Goal: Task Accomplishment & Management: Complete application form

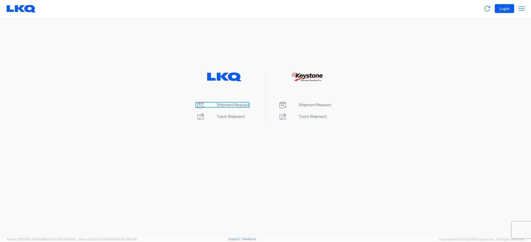
click at [231, 106] on span "Shipment Request" at bounding box center [232, 105] width 32 height 4
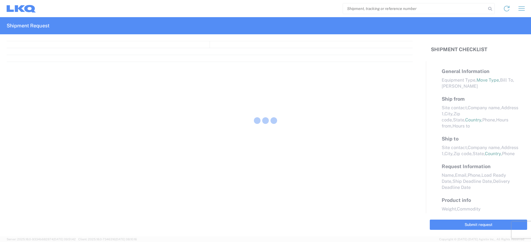
select select "FULL"
select select "LBS"
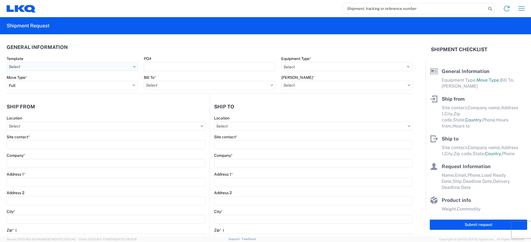
click at [61, 67] on input "Template" at bounding box center [72, 66] width 131 height 9
drag, startPoint x: 109, startPoint y: 138, endPoint x: 103, endPoint y: 127, distance: 12.2
click at [109, 136] on div "Site contact *" at bounding box center [106, 136] width 199 height 5
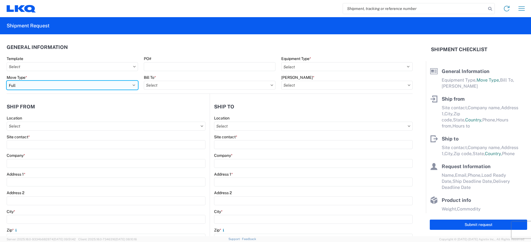
click at [52, 88] on select "Select Full Partial TL" at bounding box center [72, 85] width 131 height 9
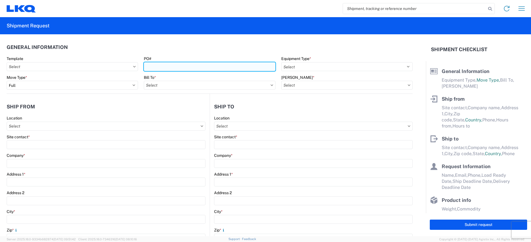
click at [180, 66] on input "PO#" at bounding box center [209, 66] width 131 height 9
type input "[PERSON_NAME] [DATE]"
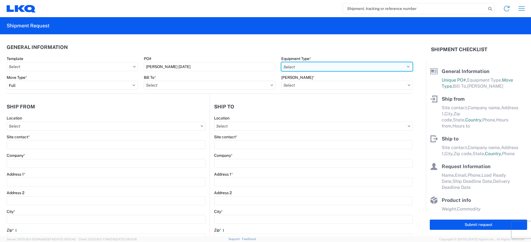
click at [323, 66] on select "Select 53’ Dry Van Flatbed Dropdeck (van) Lowboy (flatbed) Rail" at bounding box center [346, 66] width 131 height 9
select select "STDV"
click at [281, 62] on select "Select 53’ Dry Van Flatbed Dropdeck (van) Lowboy (flatbed) Rail" at bounding box center [346, 66] width 131 height 9
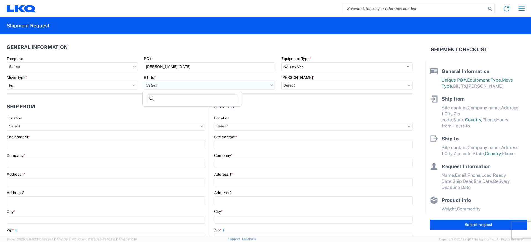
click at [180, 87] on input "Bill To *" at bounding box center [209, 85] width 131 height 9
type input "1"
drag, startPoint x: 169, startPoint y: 97, endPoint x: 153, endPoint y: 96, distance: 15.2
click at [153, 96] on div "3392" at bounding box center [192, 99] width 97 height 11
type input "1760"
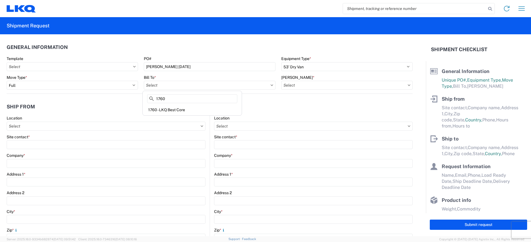
click at [287, 105] on header "Ship to" at bounding box center [311, 106] width 203 height 12
click at [254, 85] on input "Bill To *" at bounding box center [209, 85] width 131 height 9
click at [170, 97] on input at bounding box center [192, 98] width 90 height 9
type input "1760"
click at [183, 111] on div "1760 - LKQ Best Core" at bounding box center [192, 109] width 97 height 9
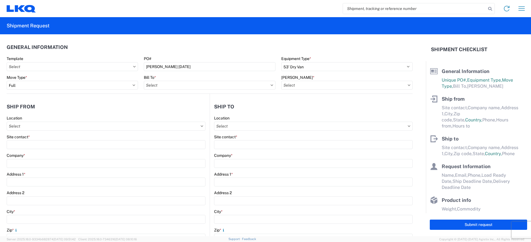
type input "1760 - LKQ Best Core"
click at [313, 85] on input "[PERSON_NAME] *" at bounding box center [346, 85] width 131 height 9
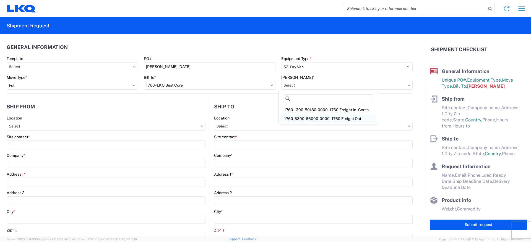
click at [310, 118] on div "1760-6300-66000-0000 - 1760 Freight Out" at bounding box center [328, 118] width 97 height 9
type input "1760-6300-66000-0000 - 1760 Freight Out"
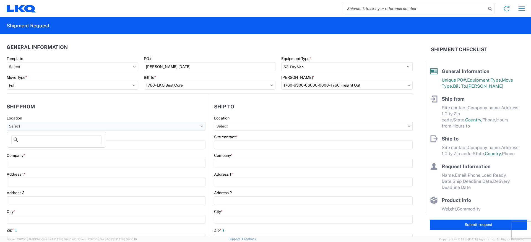
click at [36, 128] on input "Location" at bounding box center [106, 126] width 199 height 9
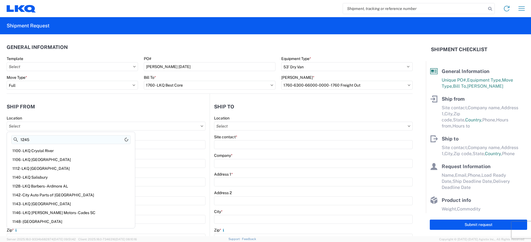
click at [43, 140] on input "1245" at bounding box center [70, 139] width 119 height 9
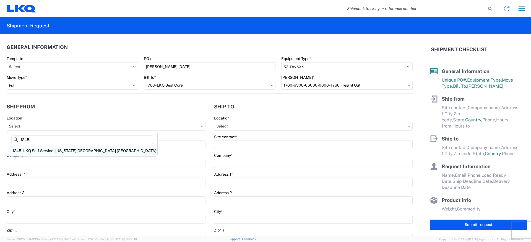
type input "1245"
click at [43, 150] on div "1245 - LKQ Self Service - [US_STATE][GEOGRAPHIC_DATA] [GEOGRAPHIC_DATA]" at bounding box center [82, 150] width 148 height 9
click at [54, 127] on input "Location" at bounding box center [106, 126] width 199 height 9
type input "1245 - LKQ Self Service - [US_STATE][GEOGRAPHIC_DATA] [GEOGRAPHIC_DATA]"
type input "LKQ Corporation"
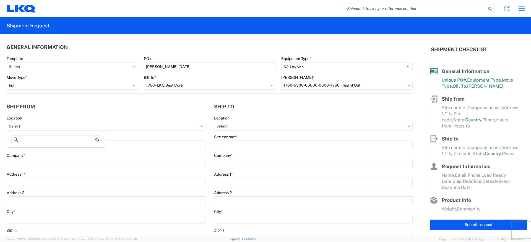
type input "900 S MacArthur"
type input "[US_STATE][GEOGRAPHIC_DATA]"
type input "73128"
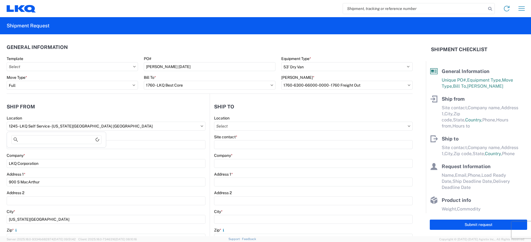
select select "OK"
select select "US"
type input "09:00"
type input "15:00"
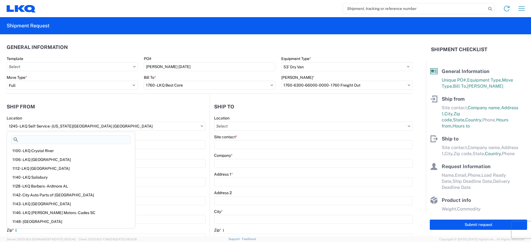
click at [37, 140] on input at bounding box center [70, 139] width 119 height 9
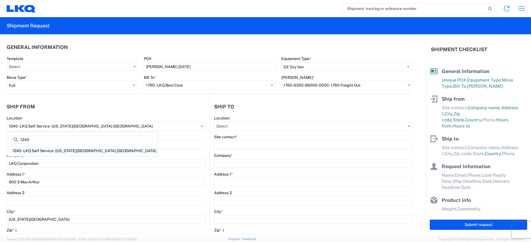
type input "1245"
click at [75, 150] on div "1245 - LKQ Self Service - [US_STATE][GEOGRAPHIC_DATA] [GEOGRAPHIC_DATA]" at bounding box center [82, 150] width 148 height 9
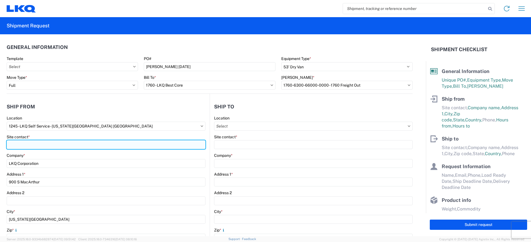
click at [27, 144] on input "Site contact *" at bounding box center [106, 144] width 199 height 9
type input "[PERSON_NAME] 1245"
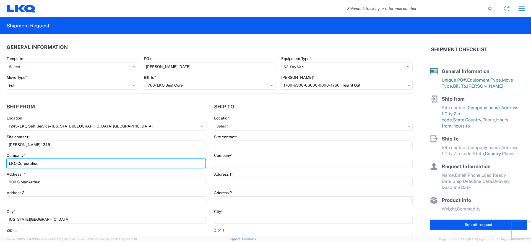
type input "[PERSON_NAME]"
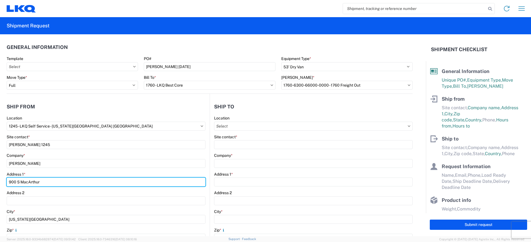
type input "[STREET_ADDRESS]"
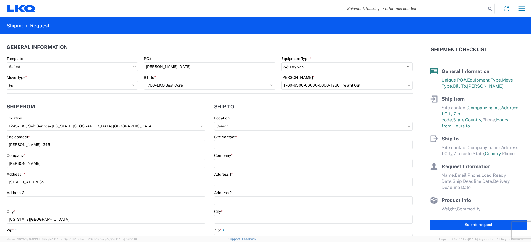
type input "[EMAIL_ADDRESS][DOMAIN_NAME]"
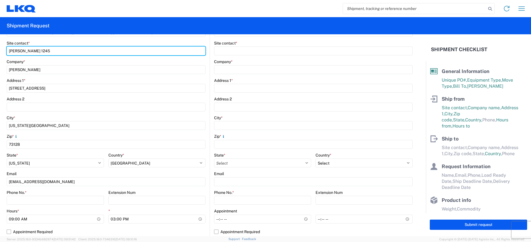
scroll to position [111, 0]
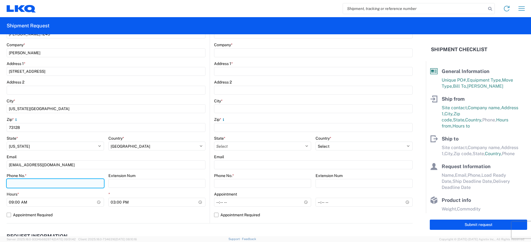
click at [18, 182] on input "Phone No. *" at bounding box center [55, 183] width 97 height 9
type input "4056251825"
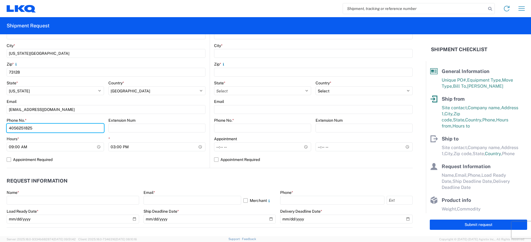
scroll to position [193, 0]
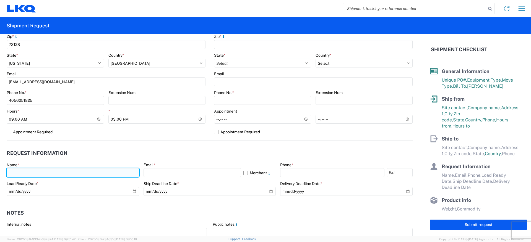
click at [37, 172] on input "text" at bounding box center [73, 172] width 132 height 9
type input "[PERSON_NAME]"
click at [49, 173] on input "[PERSON_NAME]" at bounding box center [73, 172] width 132 height 9
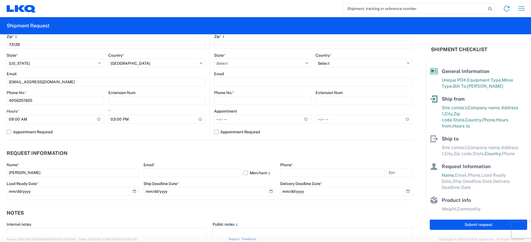
click at [135, 146] on agx-request-info "Request Information Name * [PERSON_NAME] Email * Merchant Phone * Load Ready Da…" at bounding box center [210, 169] width 406 height 59
drag, startPoint x: 39, startPoint y: 173, endPoint x: 5, endPoint y: 173, distance: 34.6
click at [5, 173] on form "General Information Template PO# [PERSON_NAME] [DATE] Equipment Type * Select 5…" at bounding box center [213, 135] width 426 height 202
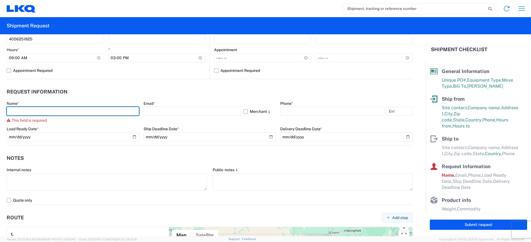
scroll to position [276, 0]
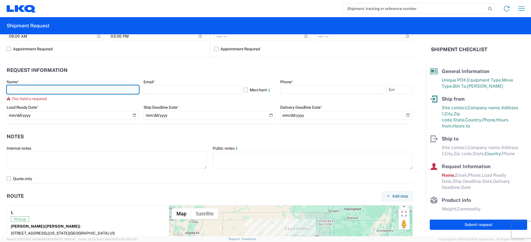
click at [20, 90] on input "text" at bounding box center [73, 89] width 132 height 9
type input "[PERSON_NAME]"
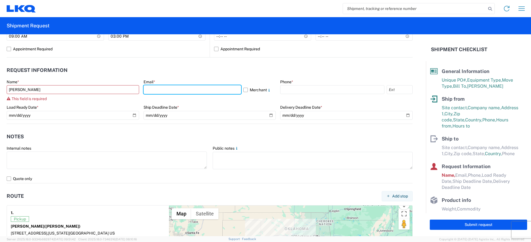
type input "[EMAIL_ADDRESS][DOMAIN_NAME]"
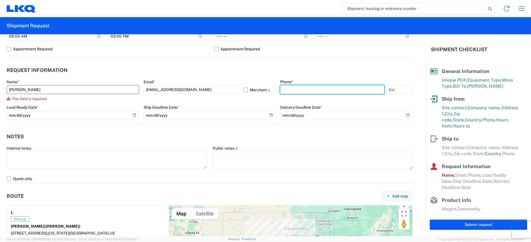
type input "4056251825"
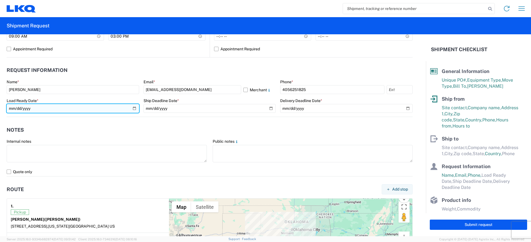
click at [53, 108] on input "date" at bounding box center [73, 108] width 132 height 9
click at [131, 108] on input "date" at bounding box center [73, 108] width 132 height 9
type input "[DATE]"
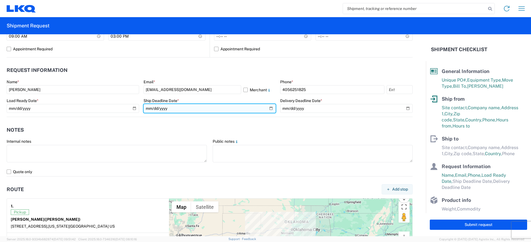
click at [268, 107] on input "date" at bounding box center [209, 108] width 132 height 9
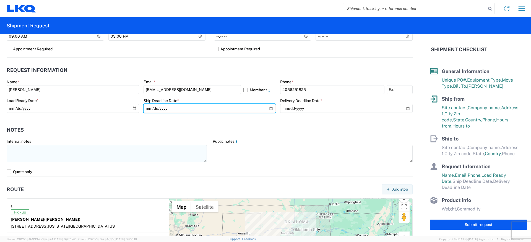
type input "[DATE]"
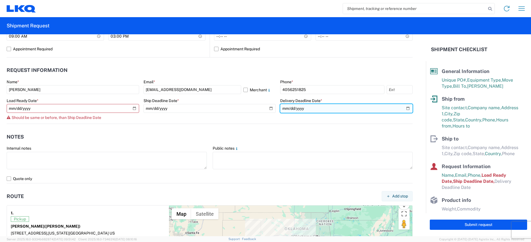
click at [404, 107] on input "date" at bounding box center [346, 108] width 132 height 9
type input "[DATE]"
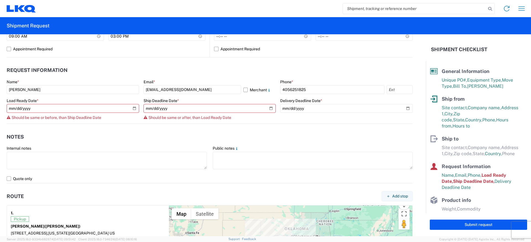
click at [71, 128] on agx-notes "Notes Internal notes Public notes Quote only" at bounding box center [210, 153] width 406 height 59
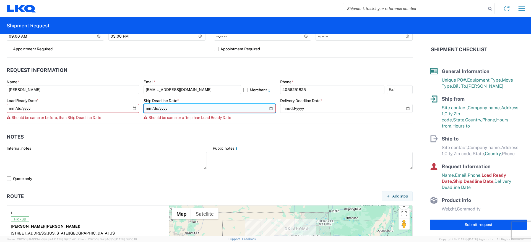
click at [268, 107] on input "[DATE]" at bounding box center [209, 108] width 132 height 9
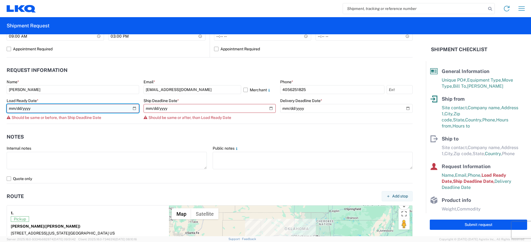
click at [133, 108] on input "[DATE]" at bounding box center [73, 108] width 132 height 9
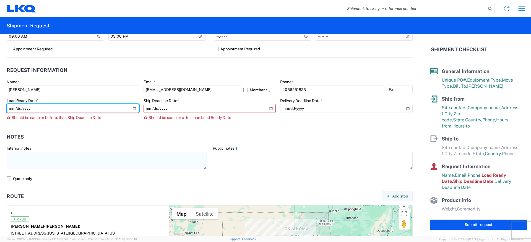
type input "[DATE]"
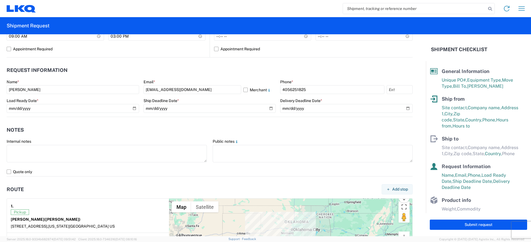
click at [145, 125] on header "Notes" at bounding box center [210, 130] width 406 height 12
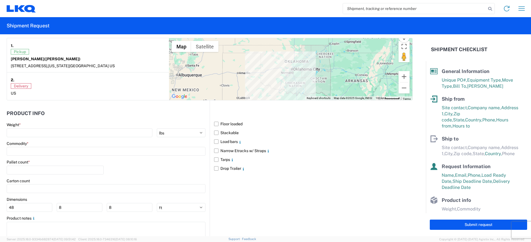
scroll to position [442, 0]
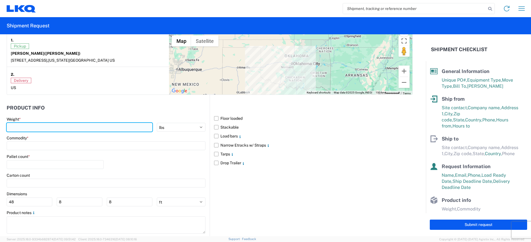
click at [54, 127] on input "number" at bounding box center [80, 127] width 146 height 9
type input "440000"
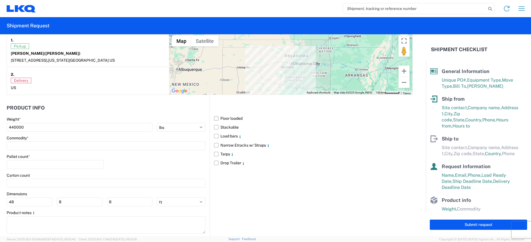
click at [214, 119] on label "Floor loaded" at bounding box center [313, 118] width 198 height 9
click at [0, 0] on input "Floor loaded" at bounding box center [0, 0] width 0 height 0
click at [214, 127] on label "Stackable" at bounding box center [313, 127] width 198 height 9
click at [0, 0] on input "Stackable" at bounding box center [0, 0] width 0 height 0
drag, startPoint x: 214, startPoint y: 137, endPoint x: 216, endPoint y: 148, distance: 11.8
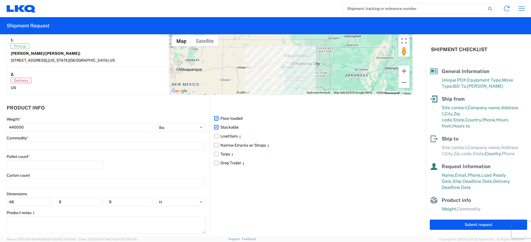
click at [214, 137] on label "Load bars" at bounding box center [313, 136] width 198 height 9
click at [0, 0] on input "Load bars" at bounding box center [0, 0] width 0 height 0
click at [214, 146] on label "Narrow Etracks w/ Straps" at bounding box center [313, 145] width 198 height 9
click at [0, 0] on input "Narrow Etracks w/ Straps" at bounding box center [0, 0] width 0 height 0
click at [29, 146] on input at bounding box center [106, 145] width 199 height 9
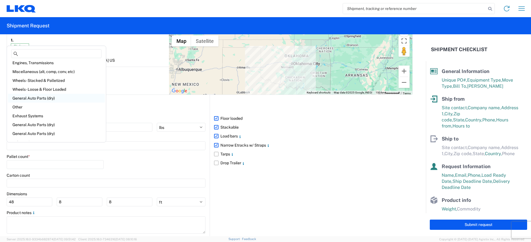
scroll to position [0, 0]
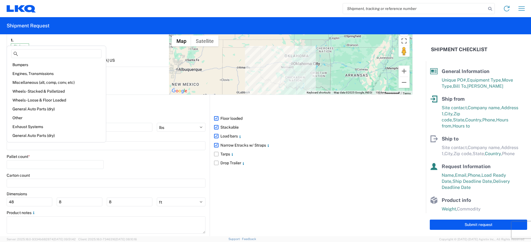
click at [31, 81] on div "Miscellaneous (alt, comp, conv, etc)" at bounding box center [56, 82] width 97 height 9
type input "Miscellaneous (alt, comp, conv, etc)"
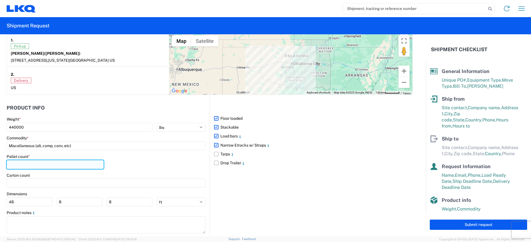
click at [27, 166] on input "number" at bounding box center [55, 164] width 97 height 9
type input "24"
click at [255, 192] on div "Floor loaded Stackable Load bars Narrow Etracks w/ Straps Tarps Drop Trailer" at bounding box center [310, 166] width 203 height 143
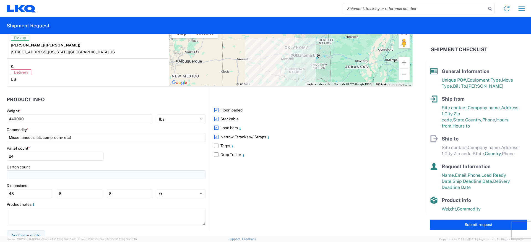
scroll to position [455, 0]
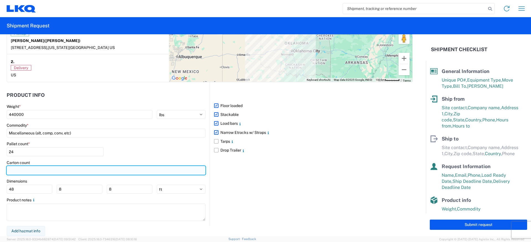
click at [16, 168] on input "number" at bounding box center [106, 170] width 199 height 9
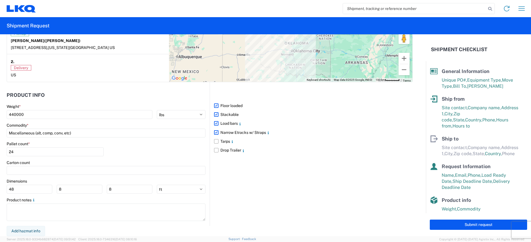
click at [275, 170] on div "Floor loaded Stackable Load bars Narrow Etracks w/ Straps Tarps Drop Trailer" at bounding box center [310, 153] width 203 height 143
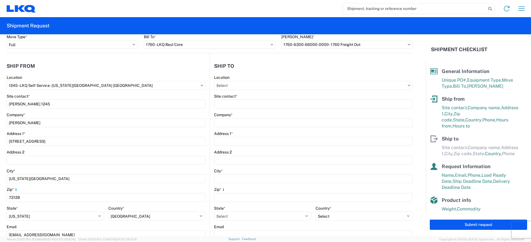
scroll to position [40, 0]
click at [238, 87] on input "Location" at bounding box center [313, 85] width 198 height 9
type input "1760"
click at [242, 109] on div "1760 - LKQ Best Core" at bounding box center [261, 110] width 97 height 9
type input "1760 - LKQ Best Core"
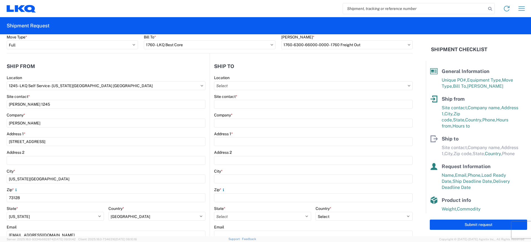
type input "LKQ Corporation"
type input "[STREET_ADDRESS]"
type input "[GEOGRAPHIC_DATA]"
type input "77038"
select select "US"
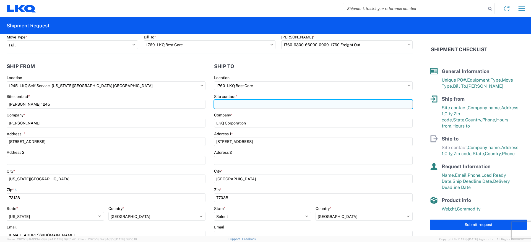
click at [239, 104] on input "Site contact *" at bounding box center [313, 104] width 198 height 9
type input "[PERSON_NAME]"
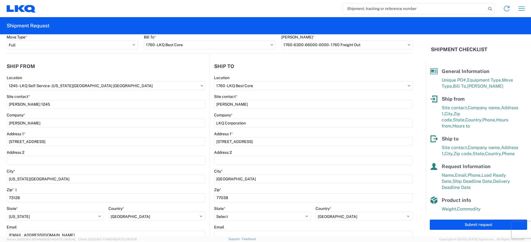
click at [282, 72] on header "Ship to" at bounding box center [311, 66] width 203 height 12
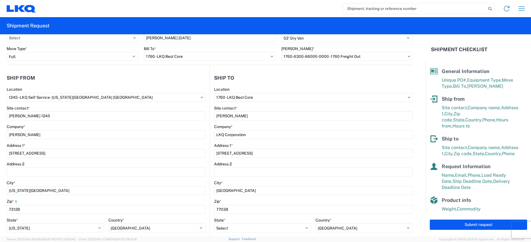
scroll to position [0, 0]
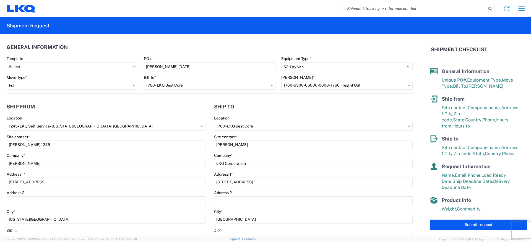
click at [299, 98] on agx-shipment-stop-widget-v2 "Ship to 1760 Location 1760 - LKQ Best Core Site contact * [PERSON_NAME] Company…" at bounding box center [310, 214] width 203 height 240
click at [225, 43] on header "General Information" at bounding box center [210, 47] width 406 height 12
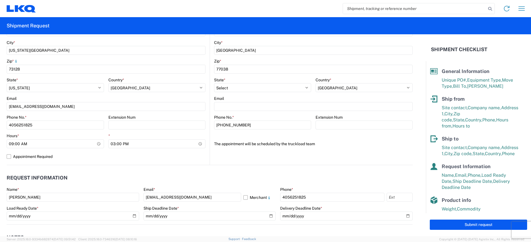
scroll to position [185, 0]
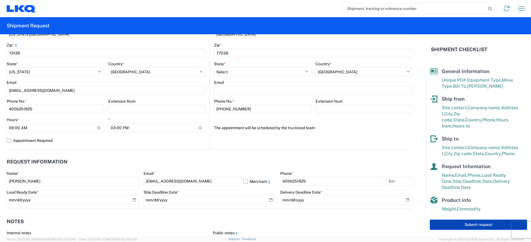
click at [476, 224] on button "Submit request" at bounding box center [478, 224] width 97 height 10
select select "US"
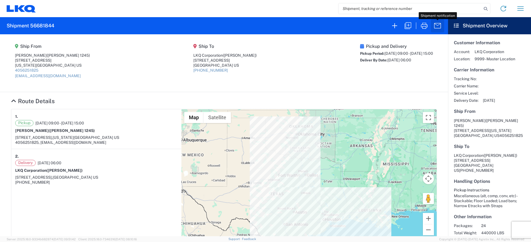
click at [436, 26] on icon "button" at bounding box center [437, 25] width 9 height 9
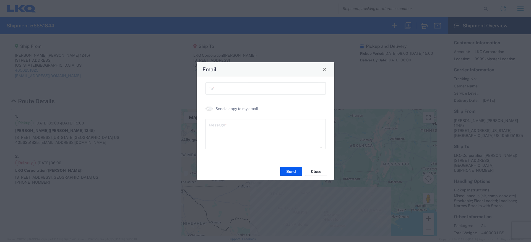
click at [238, 87] on input "text" at bounding box center [266, 88] width 114 height 10
type input "E"
type input "[EMAIL_ADDRESS][DOMAIN_NAME]"
click at [226, 126] on textarea at bounding box center [266, 133] width 114 height 27
type textarea "core load"
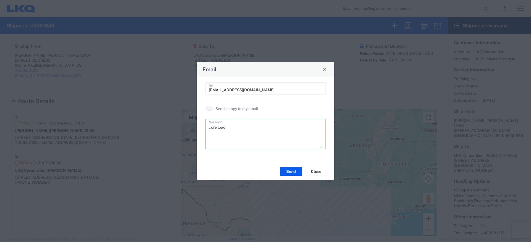
click at [242, 160] on div "[EMAIL_ADDRESS][DOMAIN_NAME] To * Send a copy to my email core load Message *" at bounding box center [266, 119] width 138 height 86
click at [231, 129] on textarea "core load" at bounding box center [266, 133] width 114 height 27
click at [294, 172] on button "Send" at bounding box center [291, 171] width 22 height 9
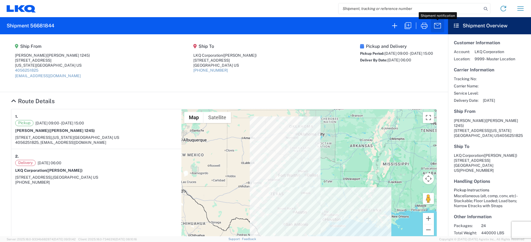
click at [437, 27] on icon "button" at bounding box center [437, 25] width 9 height 9
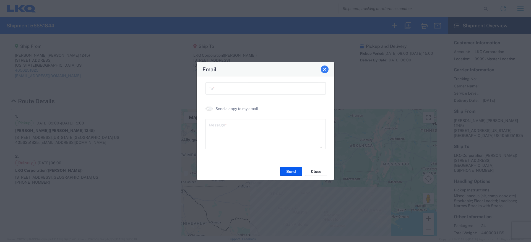
click at [325, 71] on span "Close" at bounding box center [325, 69] width 4 height 4
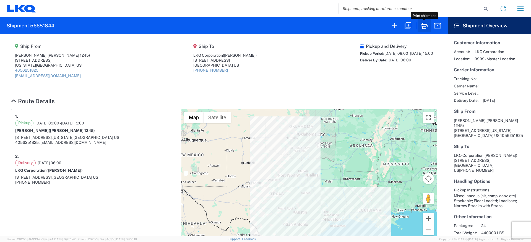
click at [423, 25] on icon "button" at bounding box center [424, 25] width 9 height 9
